Goal: Information Seeking & Learning: Learn about a topic

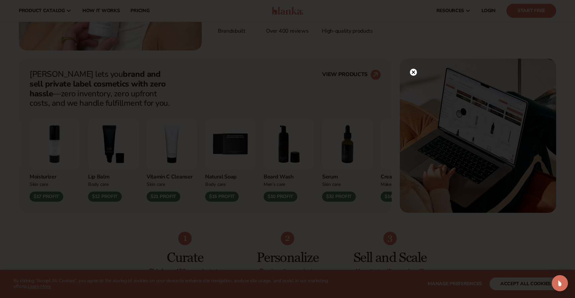
scroll to position [149, 0]
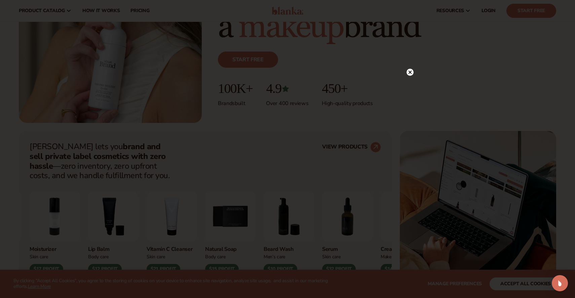
click at [411, 71] on circle at bounding box center [410, 72] width 7 height 7
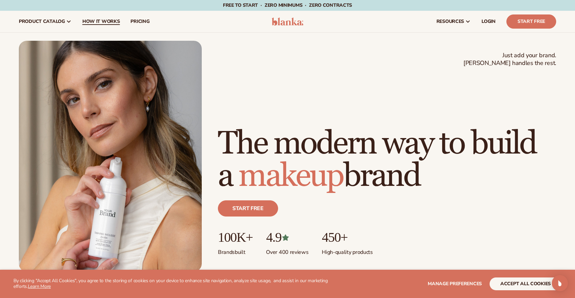
scroll to position [0, 0]
click at [109, 21] on span "How It Works" at bounding box center [101, 21] width 38 height 5
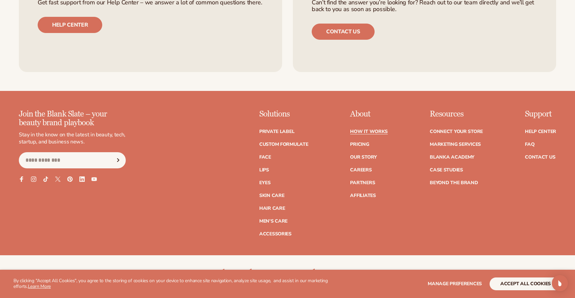
scroll to position [1650, 0]
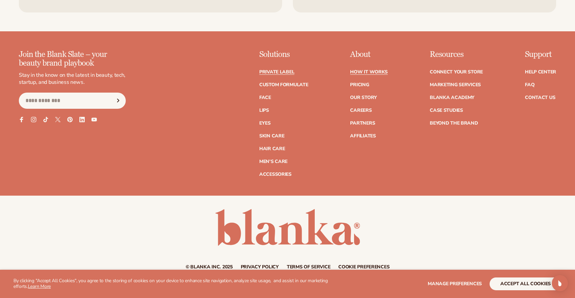
click at [282, 70] on link "Private label" at bounding box center [276, 72] width 35 height 5
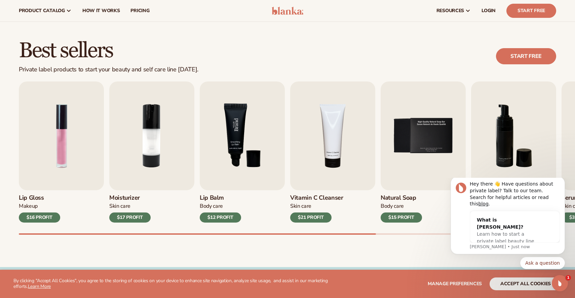
click at [229, 159] on img "3 / 9" at bounding box center [242, 135] width 85 height 109
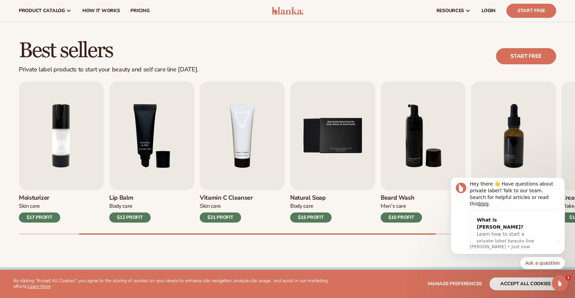
click at [133, 219] on div "$12 PROFIT" at bounding box center [129, 217] width 41 height 10
click at [139, 177] on img "3 / 9" at bounding box center [151, 135] width 85 height 109
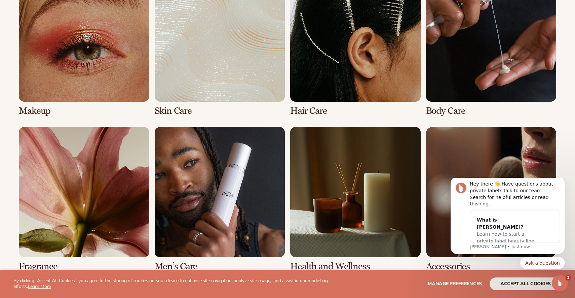
scroll to position [570, 0]
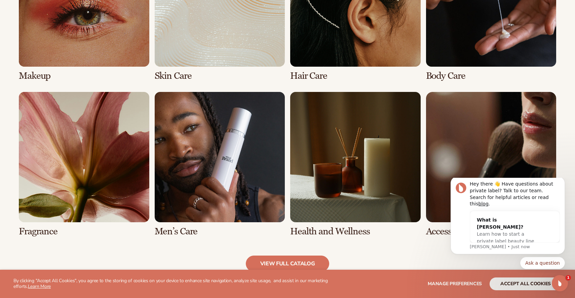
click at [461, 43] on link "4 / 8" at bounding box center [491, 8] width 130 height 145
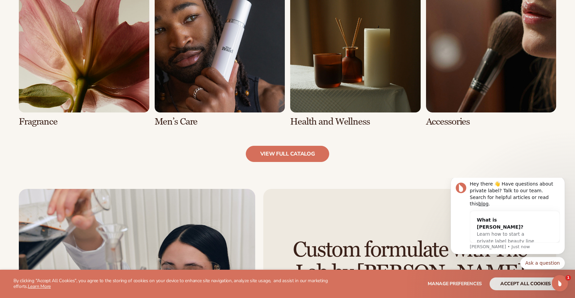
scroll to position [691, 0]
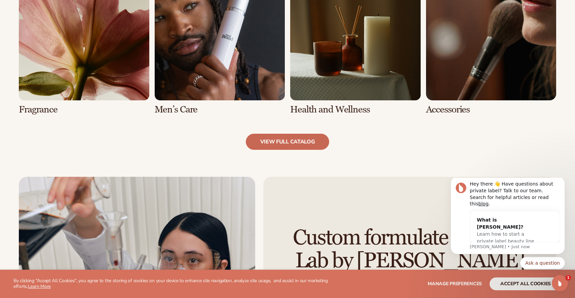
click at [274, 141] on link "view full catalog" at bounding box center [288, 141] width 84 height 16
